Goal: Transaction & Acquisition: Purchase product/service

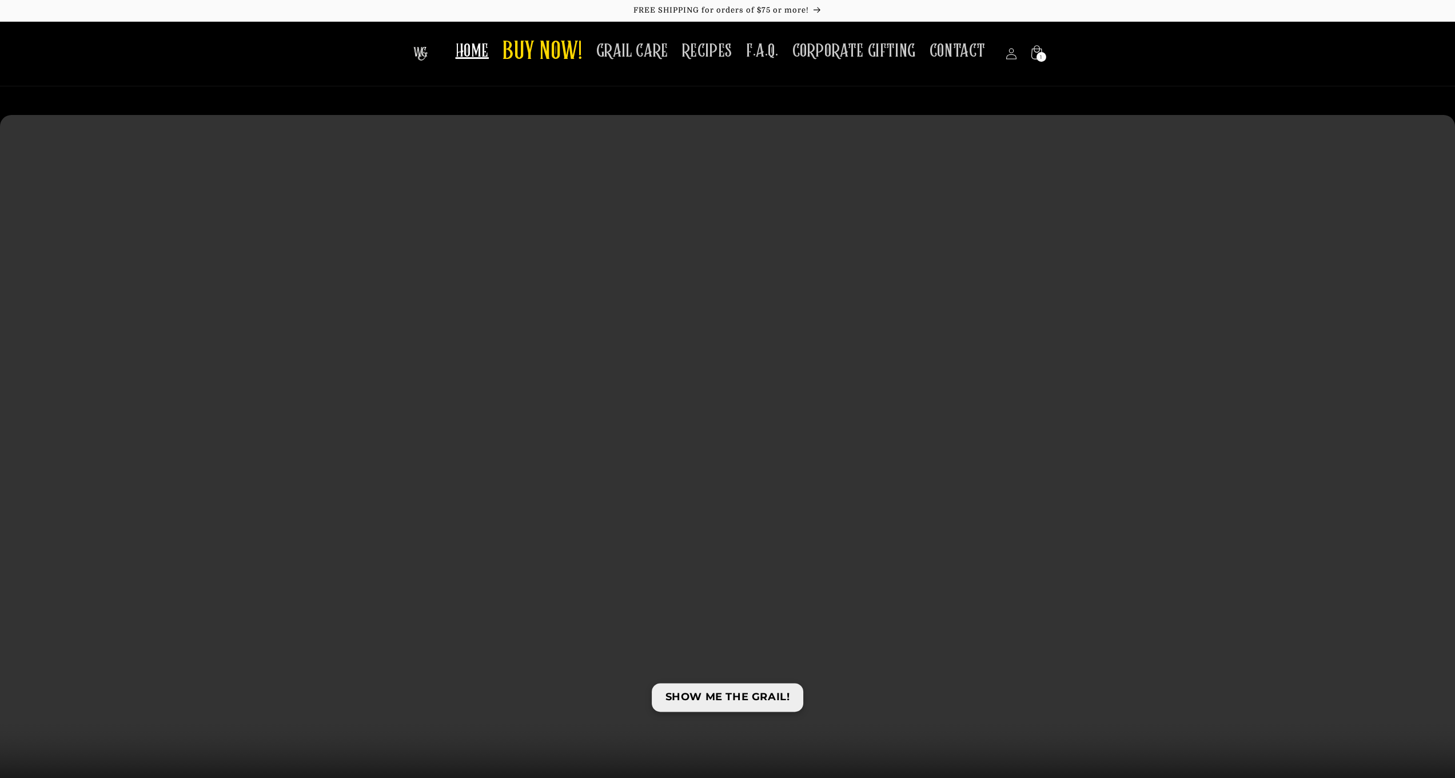
click at [724, 703] on link "SHOW ME THE GRAIL!" at bounding box center [728, 697] width 152 height 28
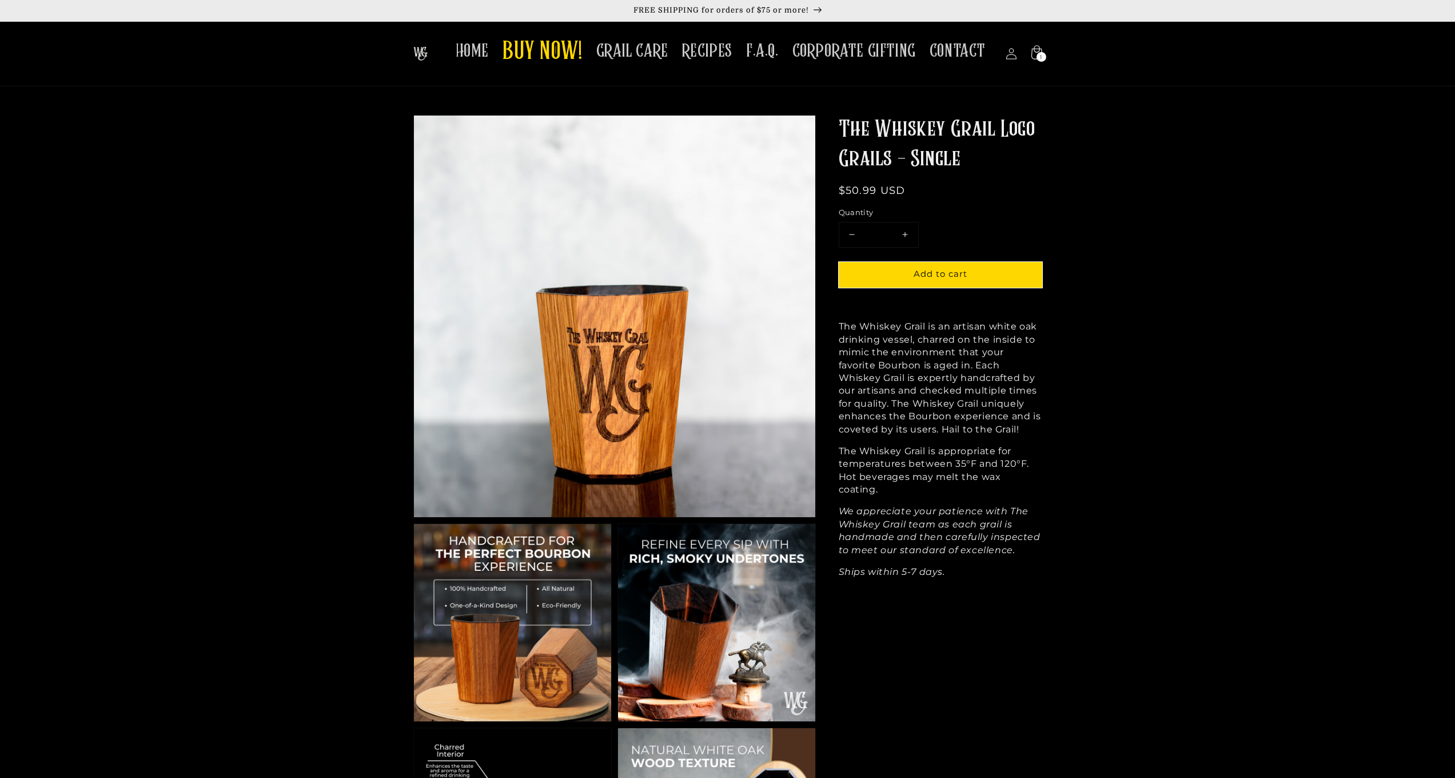
click at [1155, 2] on link "FREE SHIPPING for orders of $75 or more!" at bounding box center [727, 10] width 1455 height 21
